Goal: Navigation & Orientation: Find specific page/section

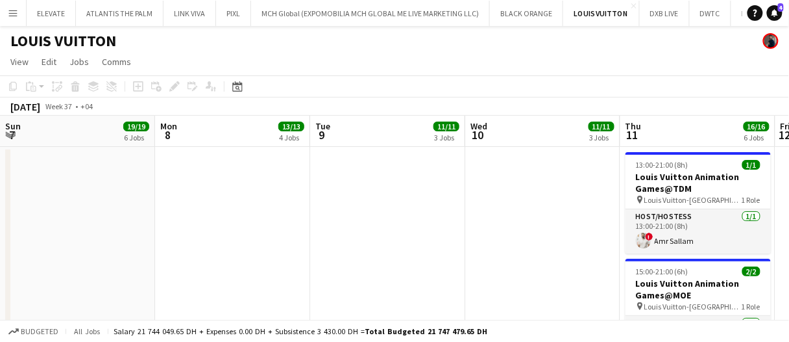
scroll to position [0, 445]
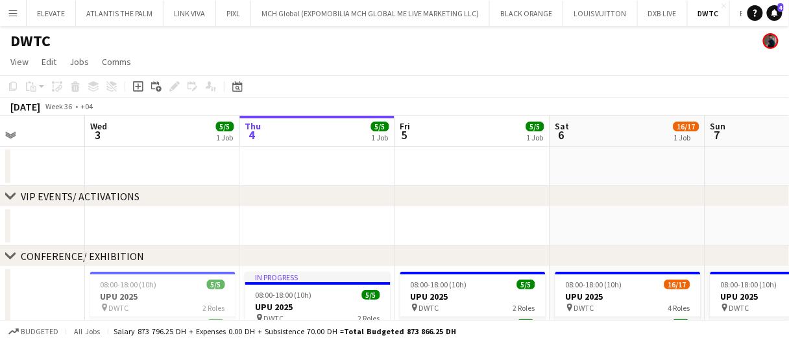
click at [486, 243] on app-date-cell at bounding box center [472, 225] width 155 height 39
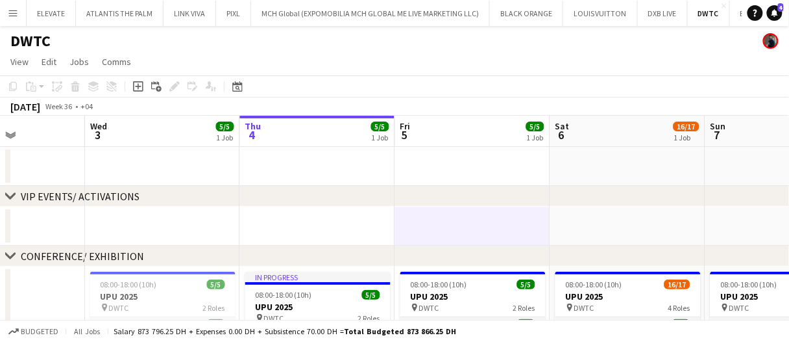
click at [486, 232] on app-date-cell at bounding box center [472, 225] width 155 height 39
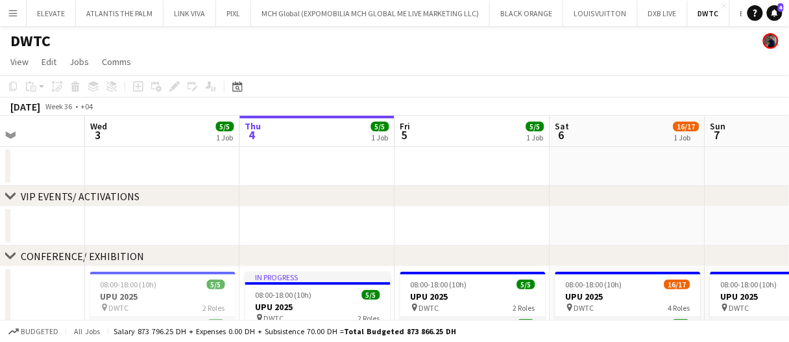
click at [99, 215] on app-date-cell at bounding box center [162, 225] width 155 height 39
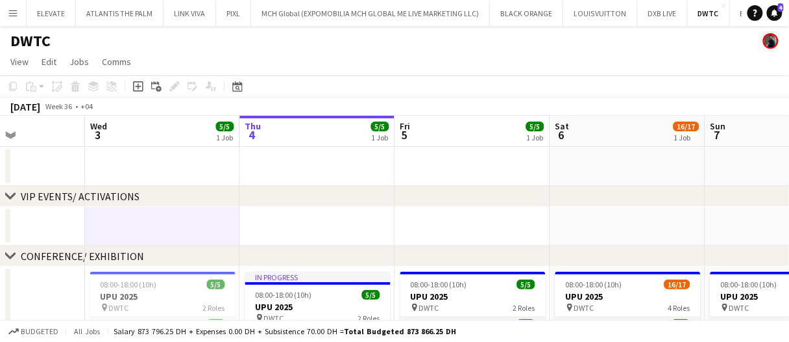
click at [99, 215] on app-date-cell at bounding box center [162, 225] width 155 height 39
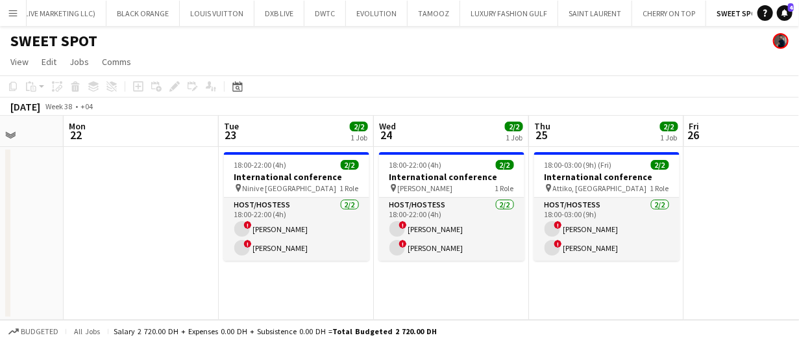
scroll to position [0, 427]
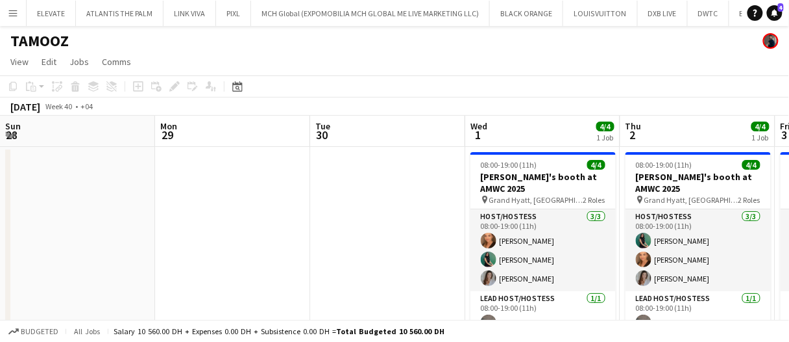
scroll to position [0, 287]
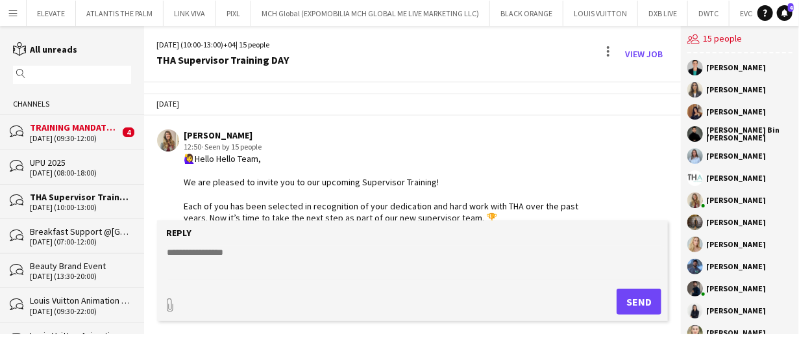
scroll to position [1106, 0]
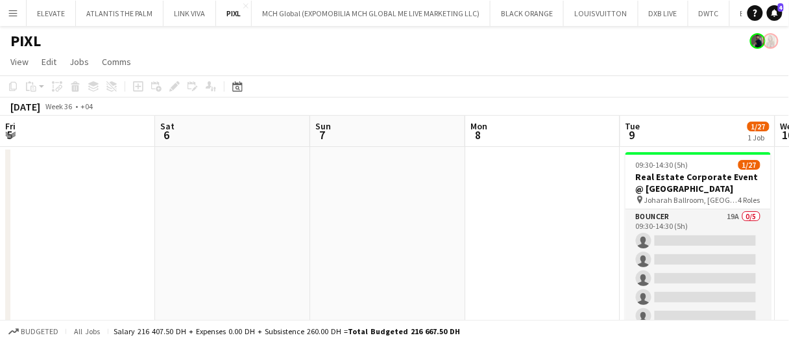
scroll to position [0, 423]
